Goal: Task Accomplishment & Management: Use online tool/utility

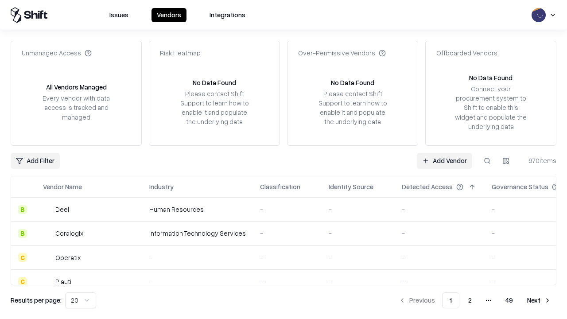
click at [444, 160] on link "Add Vendor" at bounding box center [444, 161] width 55 height 16
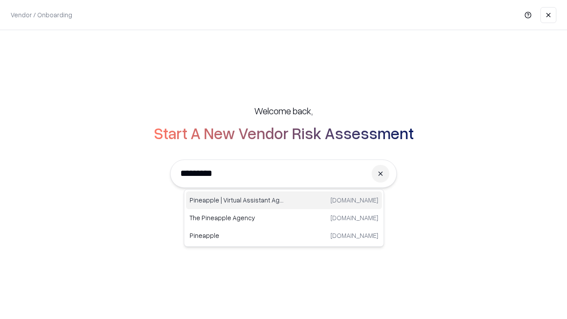
click at [284, 200] on div "Pineapple | Virtual Assistant Agency trypineapple.com" at bounding box center [284, 200] width 196 height 18
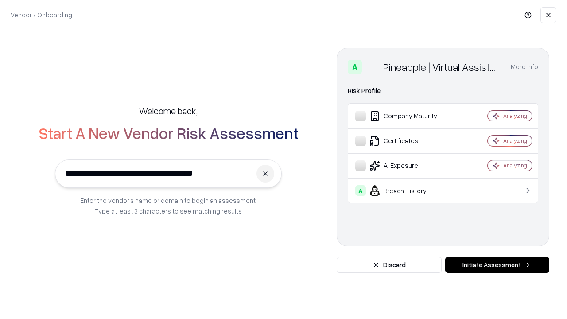
type input "**********"
click at [497, 265] on button "Initiate Assessment" at bounding box center [497, 265] width 104 height 16
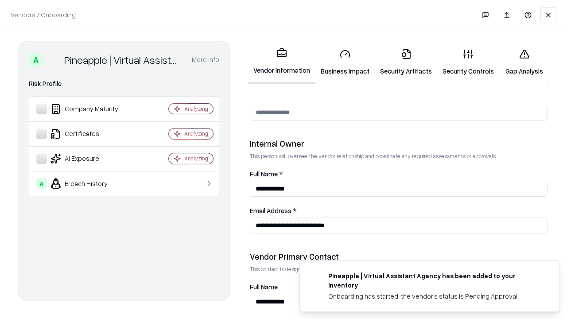
scroll to position [459, 0]
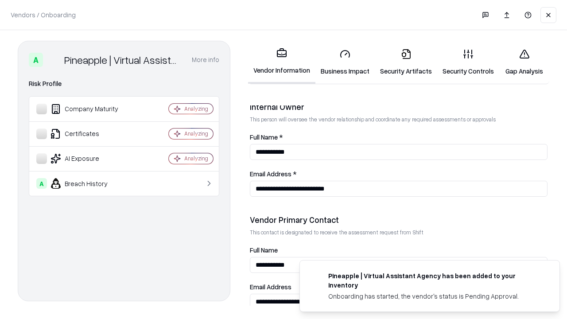
click at [345, 62] on link "Business Impact" at bounding box center [344, 62] width 59 height 41
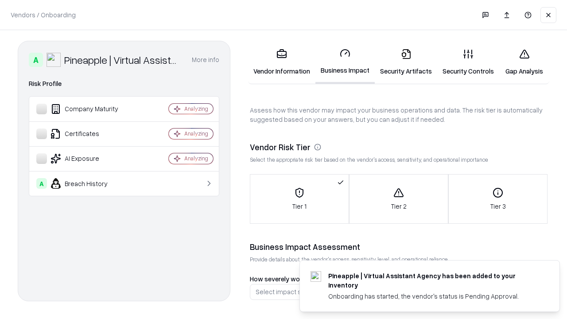
click at [406, 62] on link "Security Artifacts" at bounding box center [406, 62] width 62 height 41
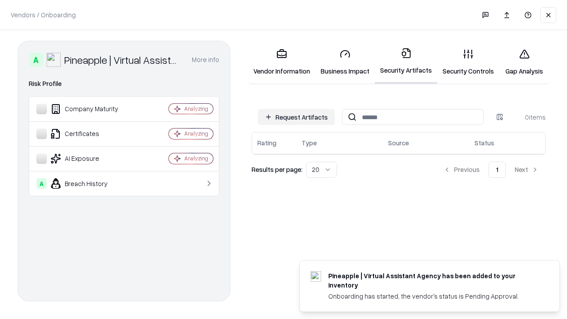
click at [296, 117] on button "Request Artifacts" at bounding box center [296, 117] width 77 height 16
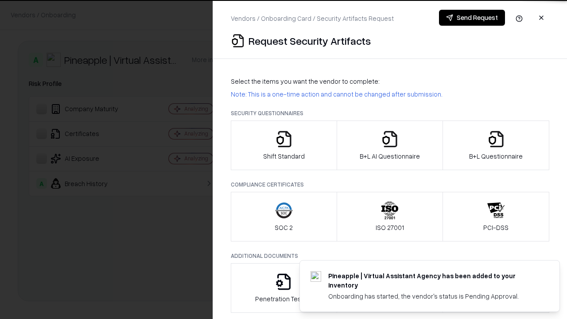
click at [283, 145] on icon "button" at bounding box center [284, 139] width 18 height 18
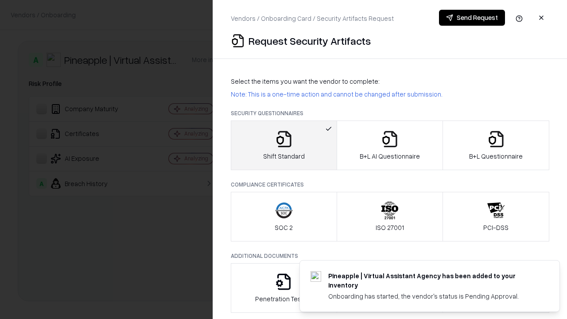
click at [471, 18] on button "Send Request" at bounding box center [472, 18] width 66 height 16
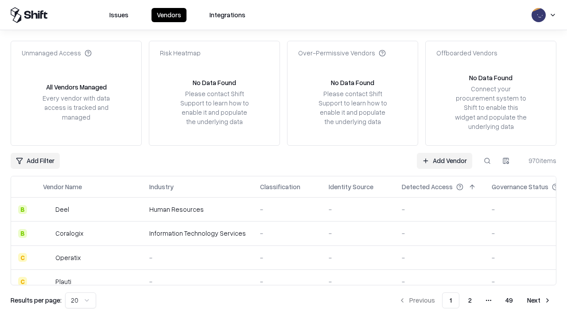
click at [487, 160] on button at bounding box center [487, 161] width 16 height 16
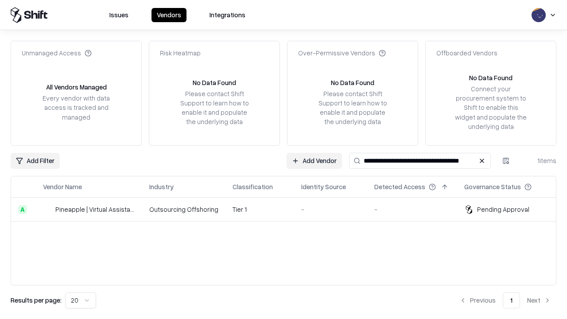
type input "**********"
click at [289, 209] on td "Tier 1" at bounding box center [259, 209] width 69 height 24
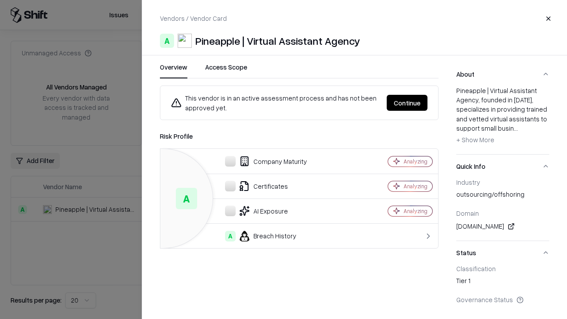
click at [407, 103] on button "Continue" at bounding box center [406, 103] width 41 height 16
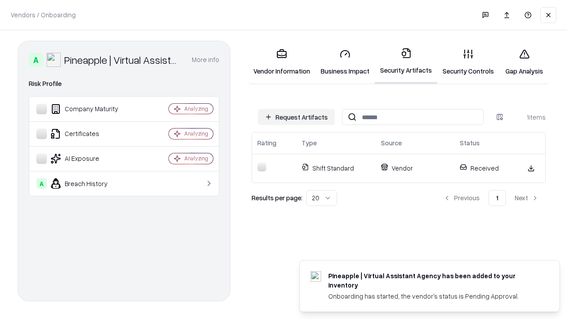
click at [524, 62] on link "Gap Analysis" at bounding box center [524, 62] width 50 height 41
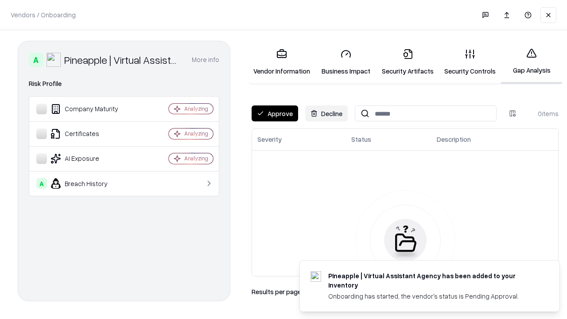
click at [274, 113] on button "Approve" at bounding box center [274, 113] width 46 height 16
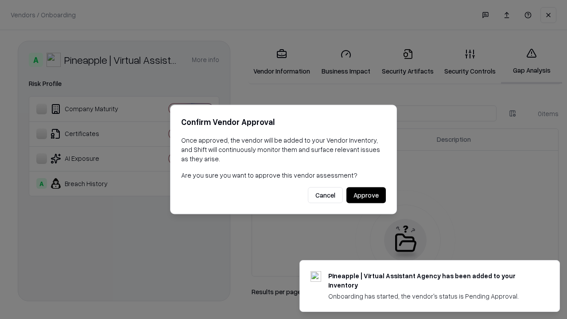
click at [366, 195] on button "Approve" at bounding box center [365, 195] width 39 height 16
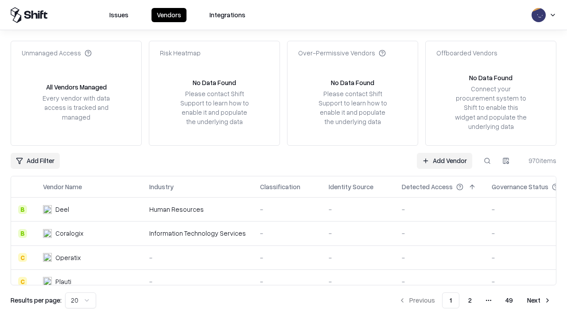
type input "**********"
click at [444, 160] on link "Add Vendor" at bounding box center [444, 161] width 55 height 16
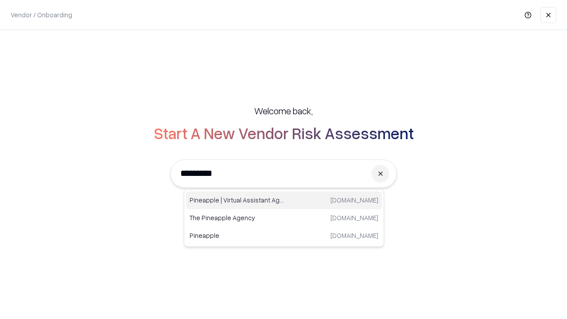
click at [284, 200] on div "Pineapple | Virtual Assistant Agency trypineapple.com" at bounding box center [284, 200] width 196 height 18
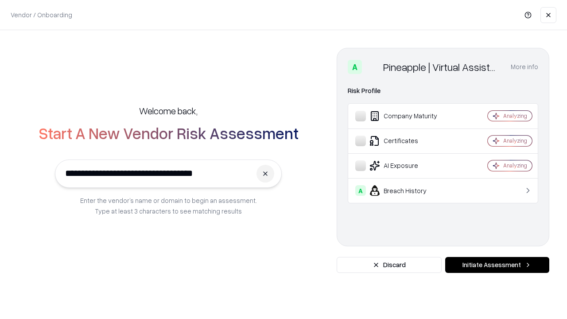
type input "**********"
click at [497, 265] on button "Initiate Assessment" at bounding box center [497, 265] width 104 height 16
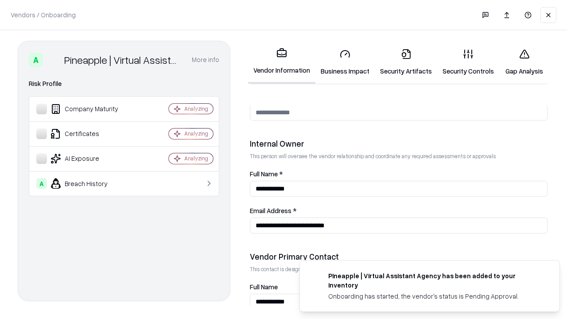
scroll to position [459, 0]
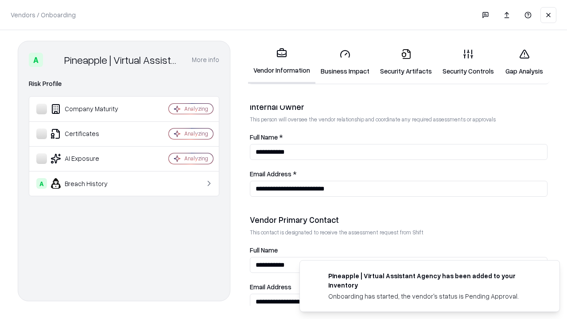
click at [524, 62] on link "Gap Analysis" at bounding box center [524, 62] width 50 height 41
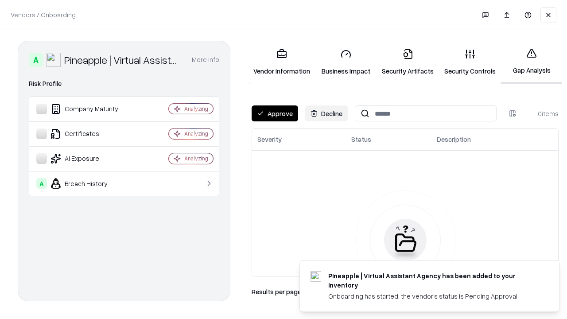
click at [274, 113] on button "Approve" at bounding box center [274, 113] width 46 height 16
